Goal: Information Seeking & Learning: Learn about a topic

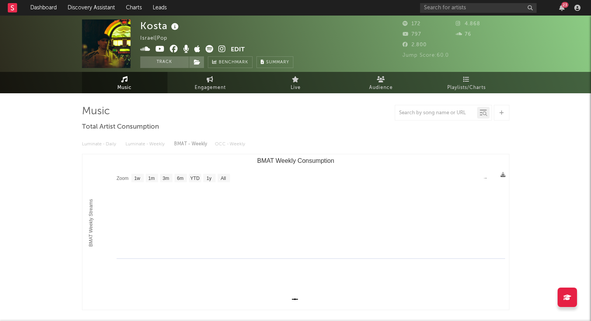
select select "1w"
click at [446, 7] on input "text" at bounding box center [478, 8] width 117 height 10
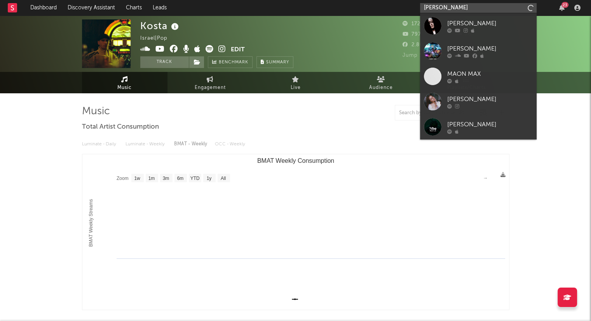
type input "manon may"
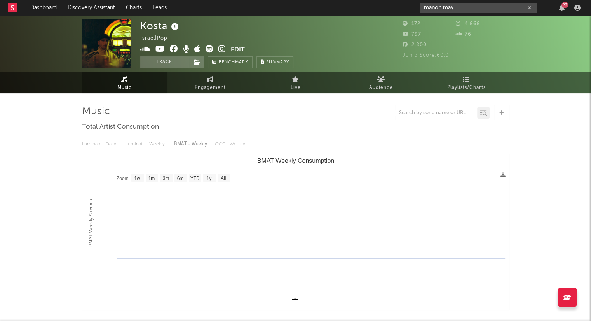
click at [529, 9] on icon "button" at bounding box center [529, 7] width 4 height 5
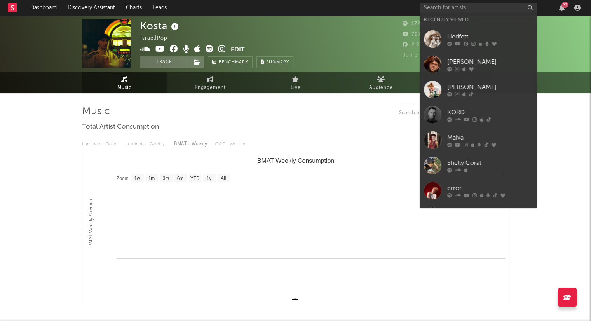
click at [342, 47] on div "Kosta Israel | Pop Edit Track Benchmark Summary" at bounding box center [266, 43] width 252 height 49
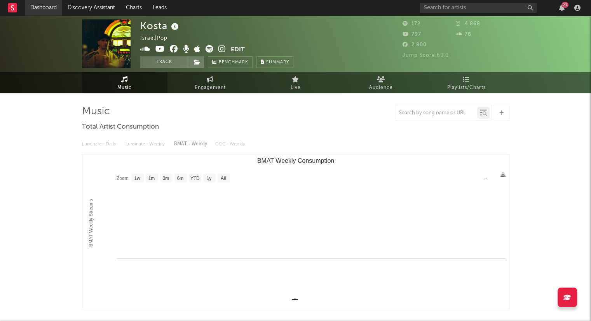
click at [57, 7] on link "Dashboard" at bounding box center [43, 8] width 37 height 16
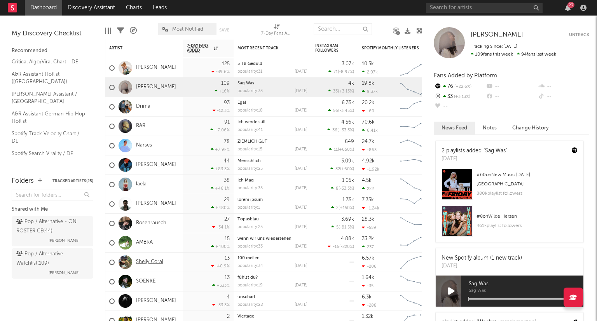
click at [155, 260] on link "Shelly Coral" at bounding box center [149, 262] width 27 height 7
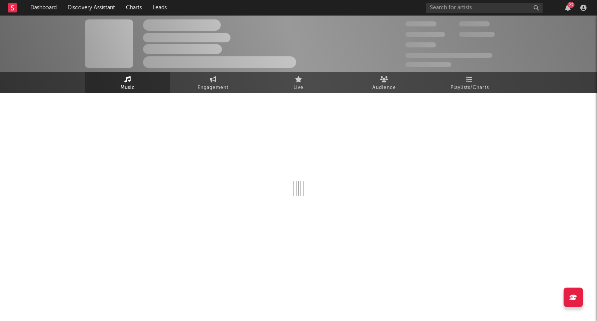
select select "1w"
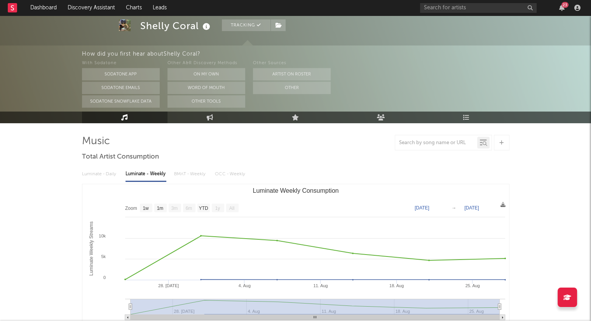
scroll to position [39, 0]
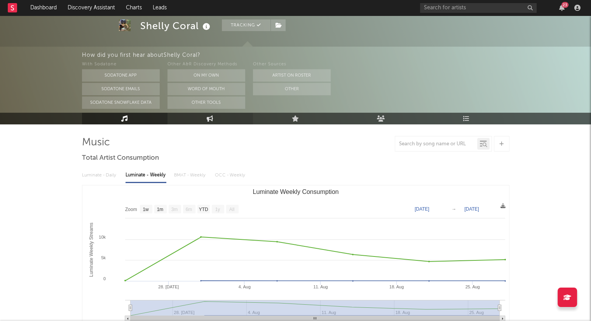
click at [217, 120] on link "Engagement" at bounding box center [209, 119] width 85 height 12
select select "1w"
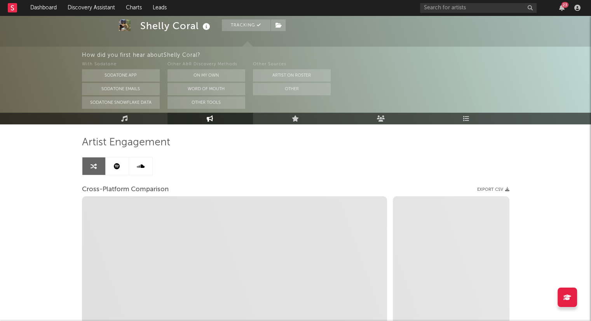
select select "1m"
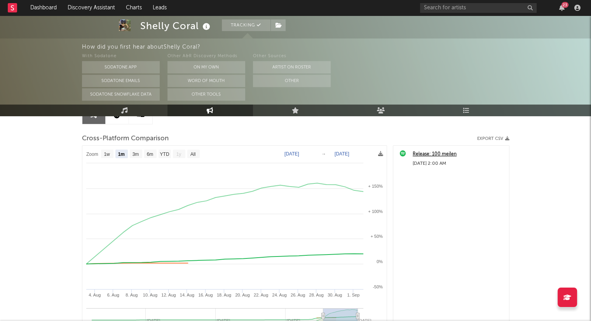
scroll to position [172, 0]
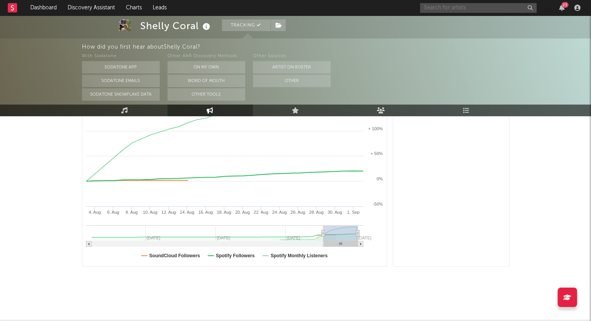
click at [472, 5] on input "text" at bounding box center [478, 8] width 117 height 10
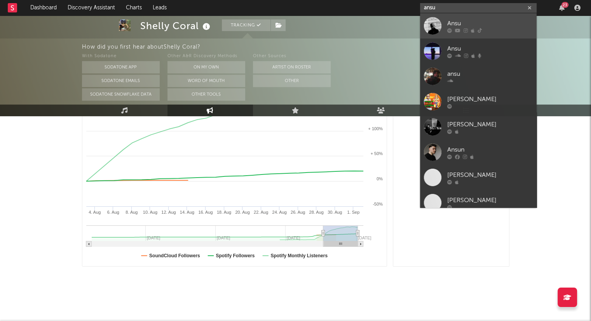
type input "ansu"
click at [485, 31] on div at bounding box center [489, 30] width 85 height 5
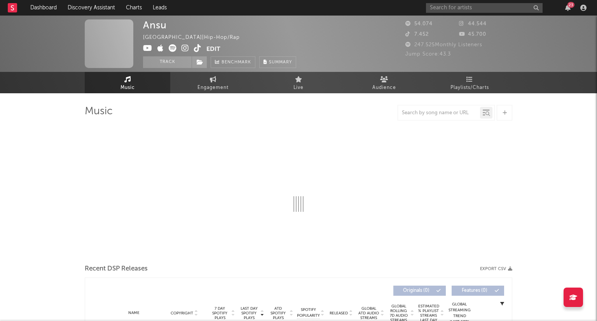
select select "6m"
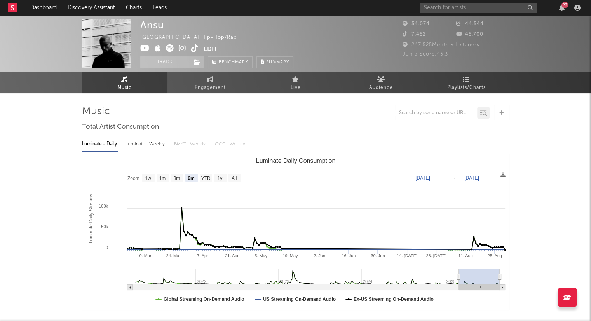
select select "6m"
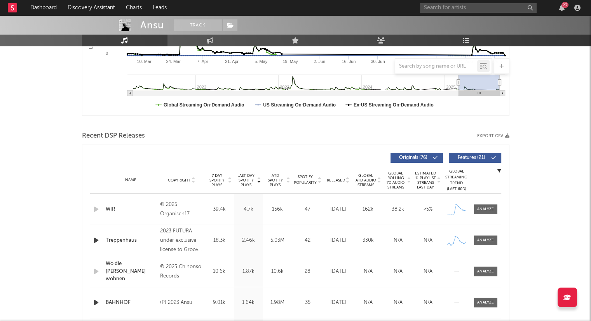
scroll to position [233, 0]
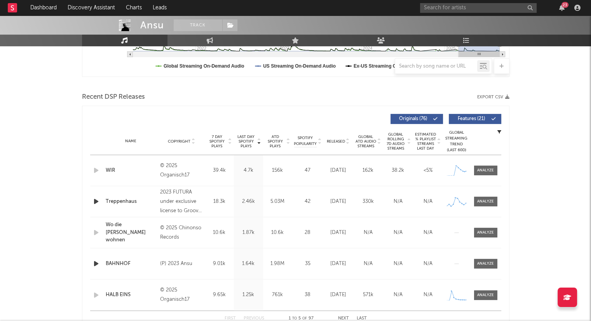
click at [344, 143] on div "Released" at bounding box center [338, 141] width 26 height 6
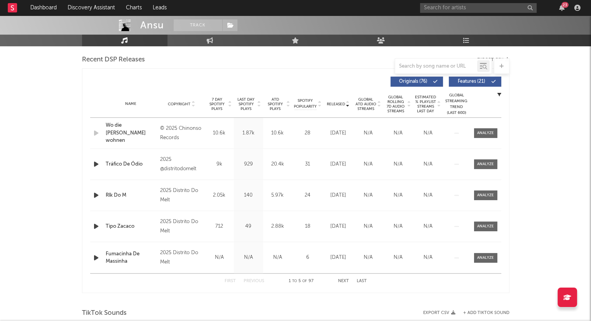
scroll to position [311, 0]
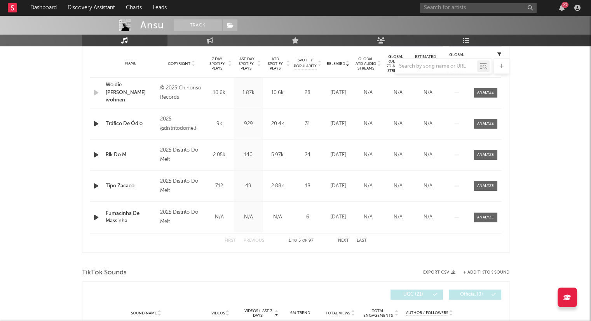
click at [344, 242] on button "Next" at bounding box center [343, 240] width 11 height 4
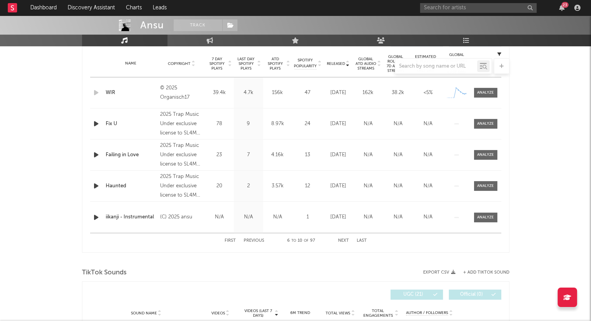
click at [345, 240] on button "Next" at bounding box center [343, 240] width 11 height 4
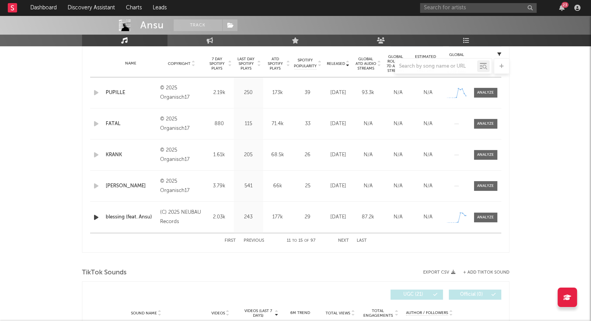
click at [345, 241] on button "Next" at bounding box center [343, 240] width 11 height 4
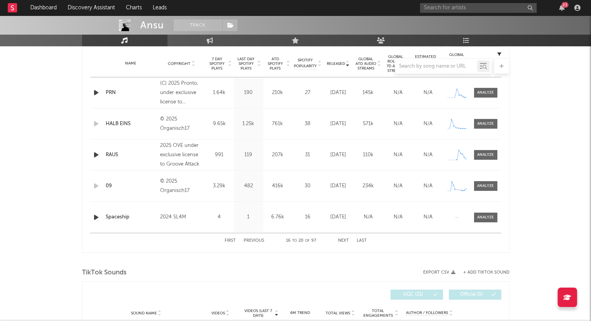
click at [345, 241] on button "Next" at bounding box center [343, 240] width 11 height 4
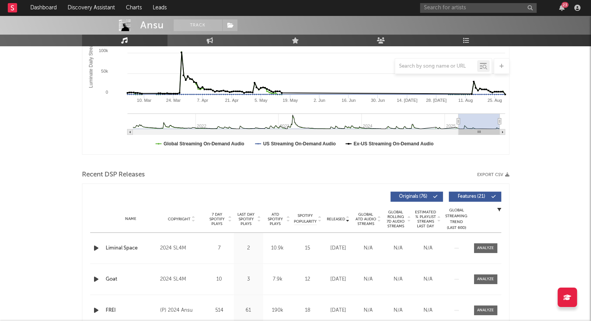
scroll to position [0, 0]
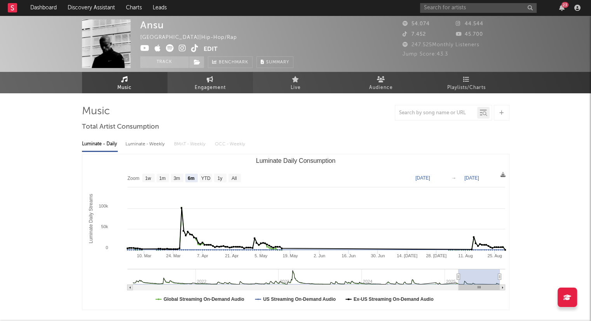
click at [196, 82] on link "Engagement" at bounding box center [209, 82] width 85 height 21
select select "1w"
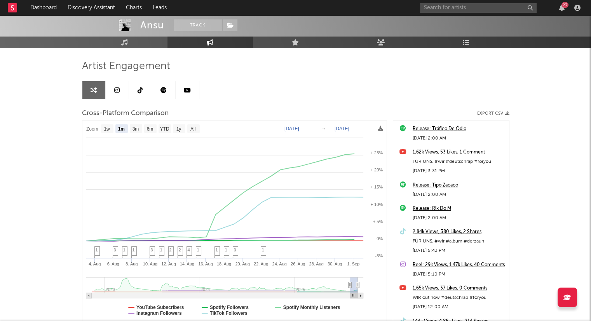
scroll to position [103, 0]
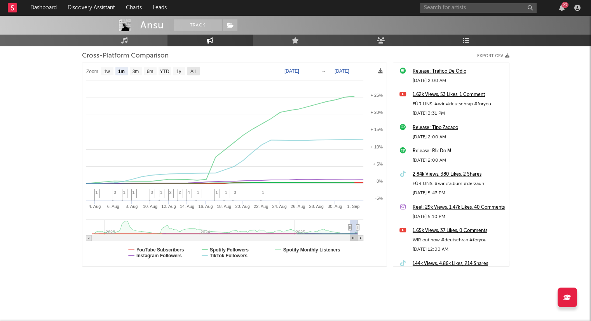
click at [194, 71] on text "All" at bounding box center [192, 71] width 5 height 5
select select "All"
type input "[DATE]"
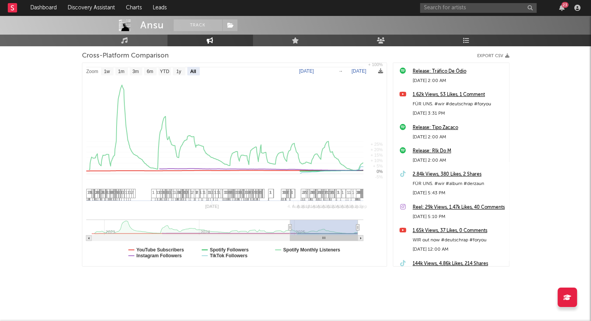
select select "All"
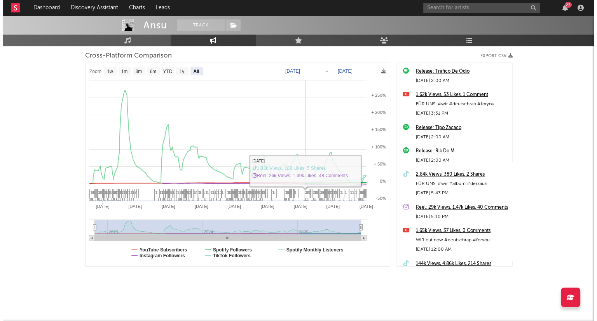
scroll to position [0, 0]
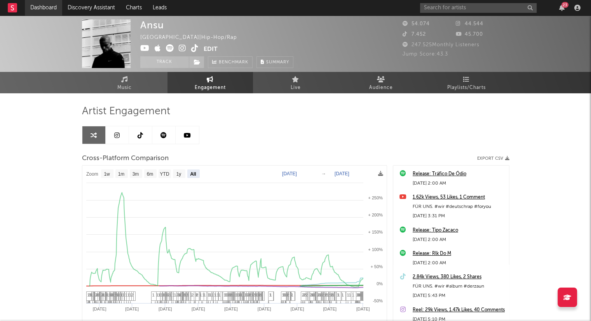
click at [53, 10] on link "Dashboard" at bounding box center [43, 8] width 37 height 16
